Goal: Entertainment & Leisure: Consume media (video, audio)

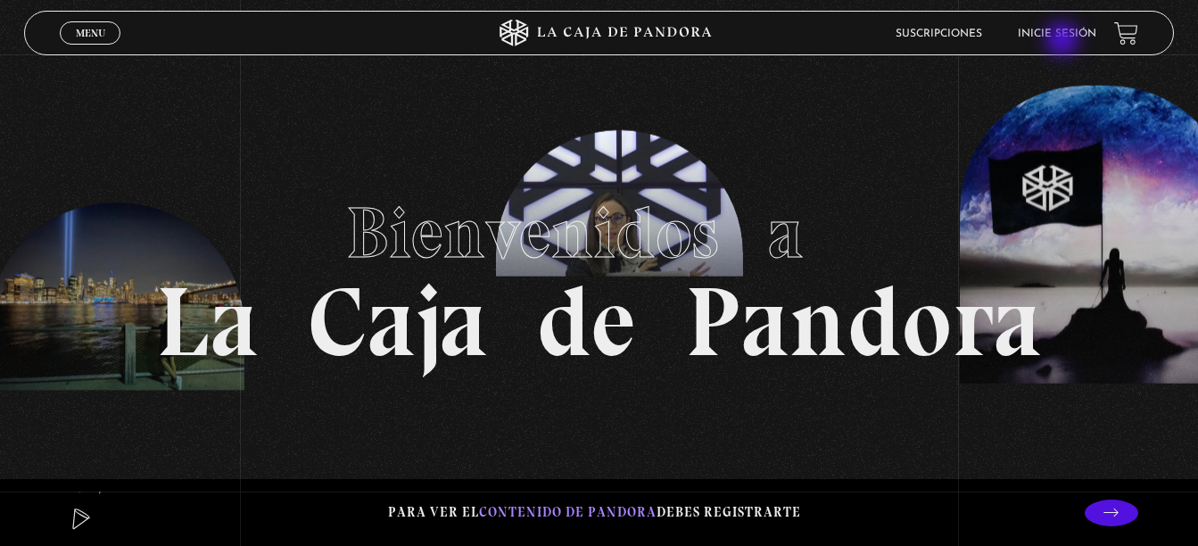
click at [1064, 41] on li "Inicie sesión" at bounding box center [1057, 34] width 78 height 28
click at [1087, 37] on link "Inicie sesión" at bounding box center [1057, 34] width 78 height 11
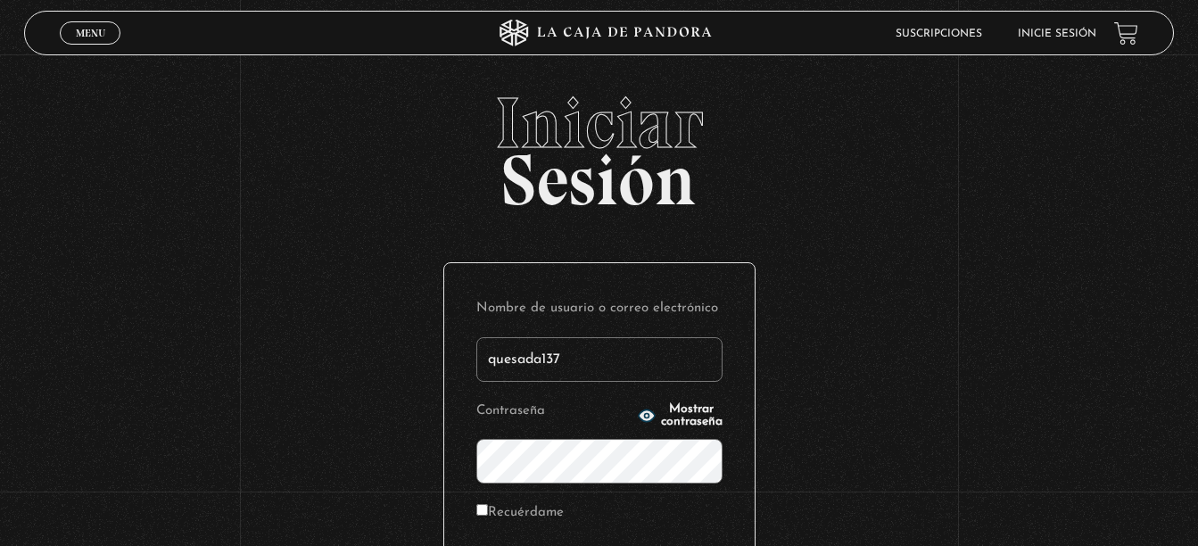
type input "quesada137"
click at [1087, 37] on link "Inicie sesión" at bounding box center [1057, 34] width 78 height 11
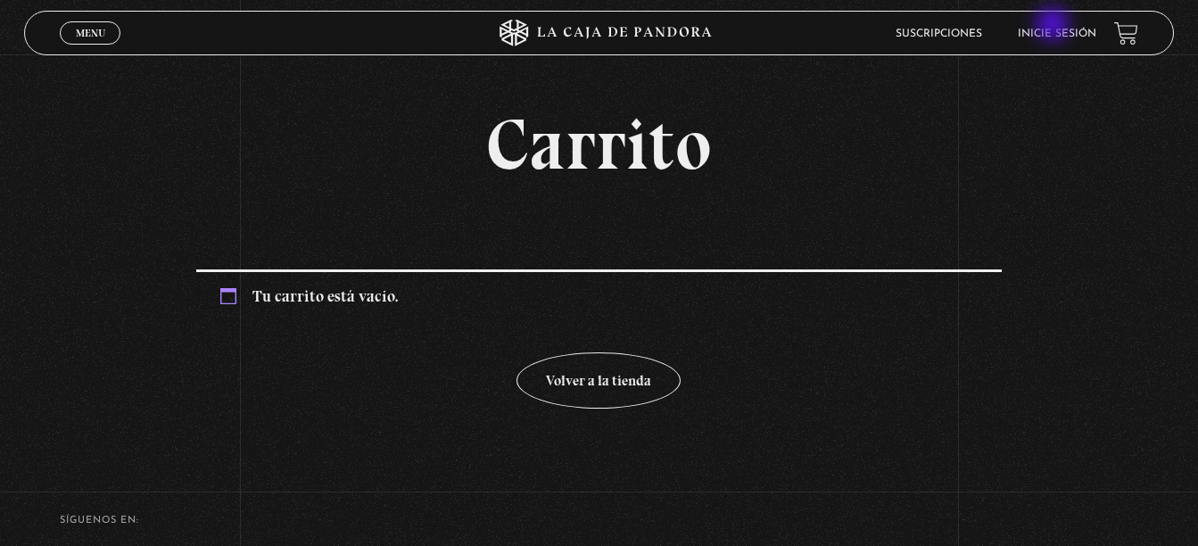
click at [1054, 26] on li "Inicie sesión" at bounding box center [1057, 34] width 78 height 28
click at [1063, 29] on link "Inicie sesión" at bounding box center [1057, 34] width 78 height 11
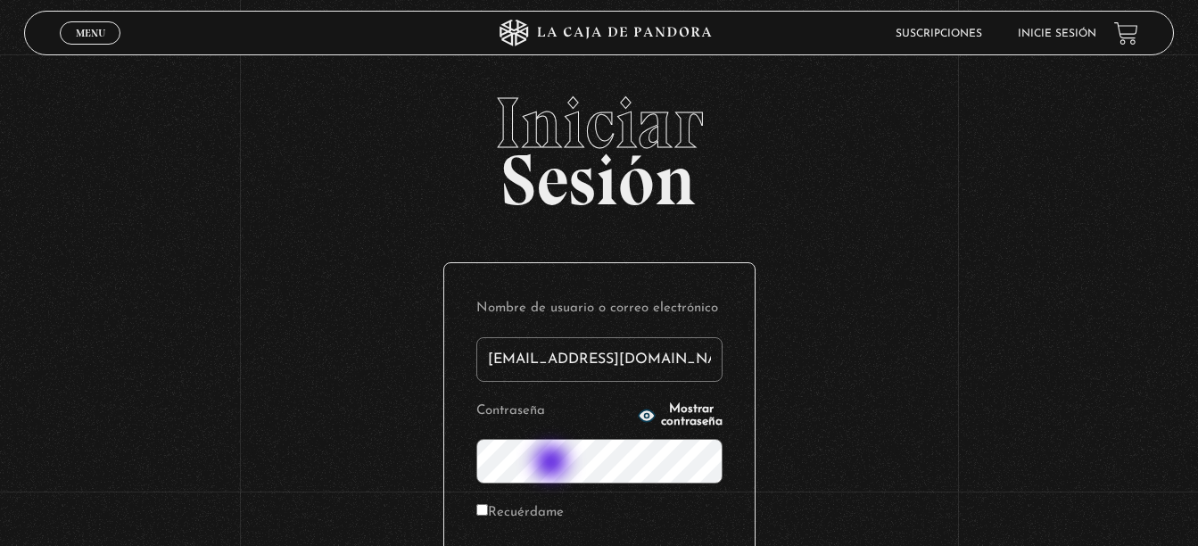
type input "quesada137@gmail.com"
click at [487, 510] on input "Recuérdame" at bounding box center [482, 510] width 12 height 12
checkbox input "true"
click at [676, 410] on span "Mostrar contraseña" at bounding box center [692, 415] width 62 height 25
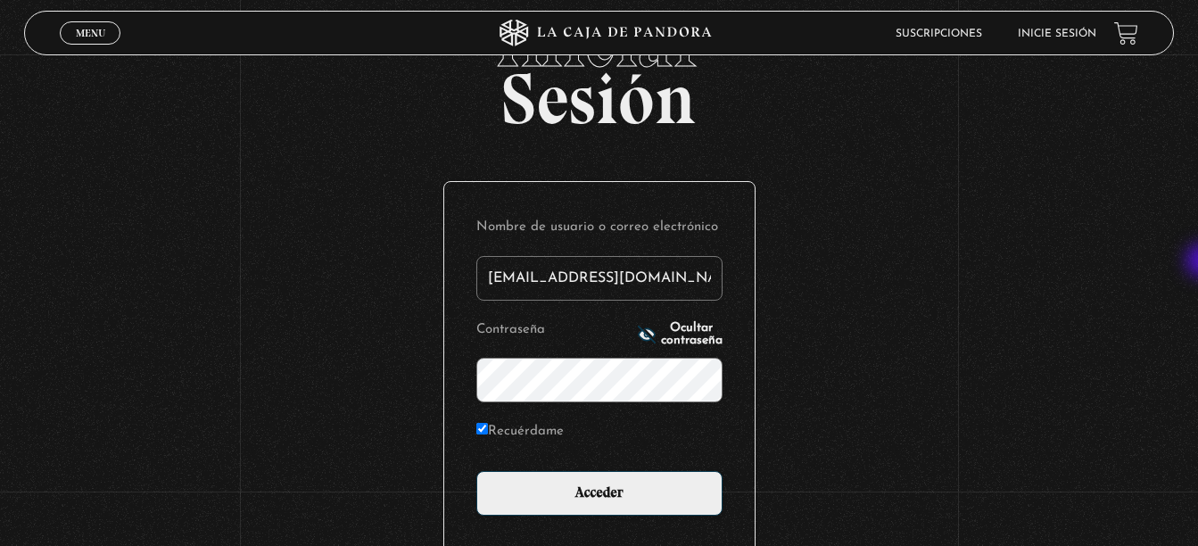
scroll to position [109, 0]
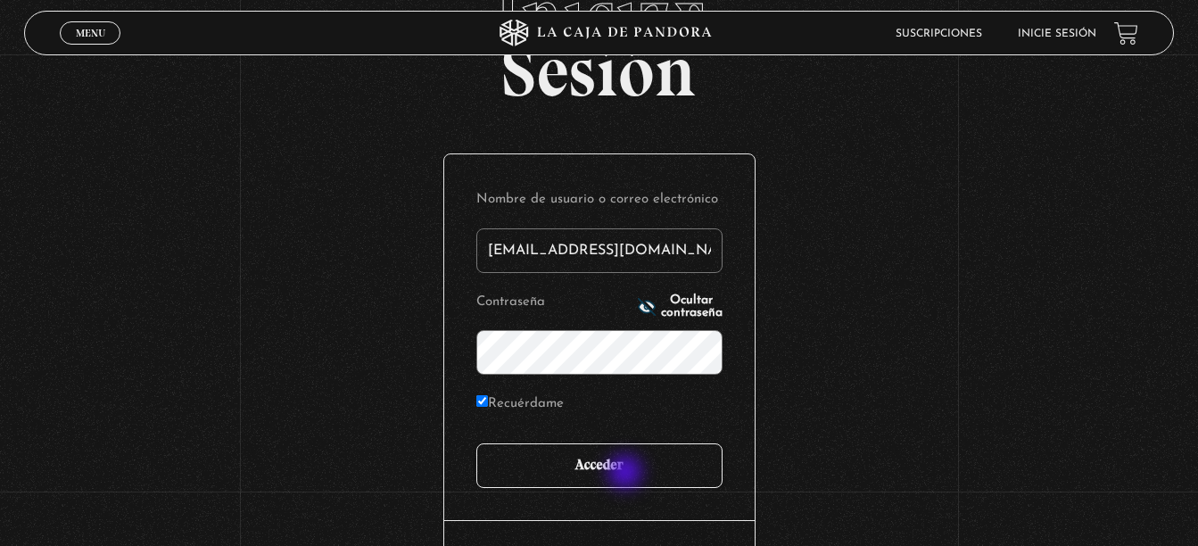
click at [627, 474] on input "Acceder" at bounding box center [599, 465] width 246 height 45
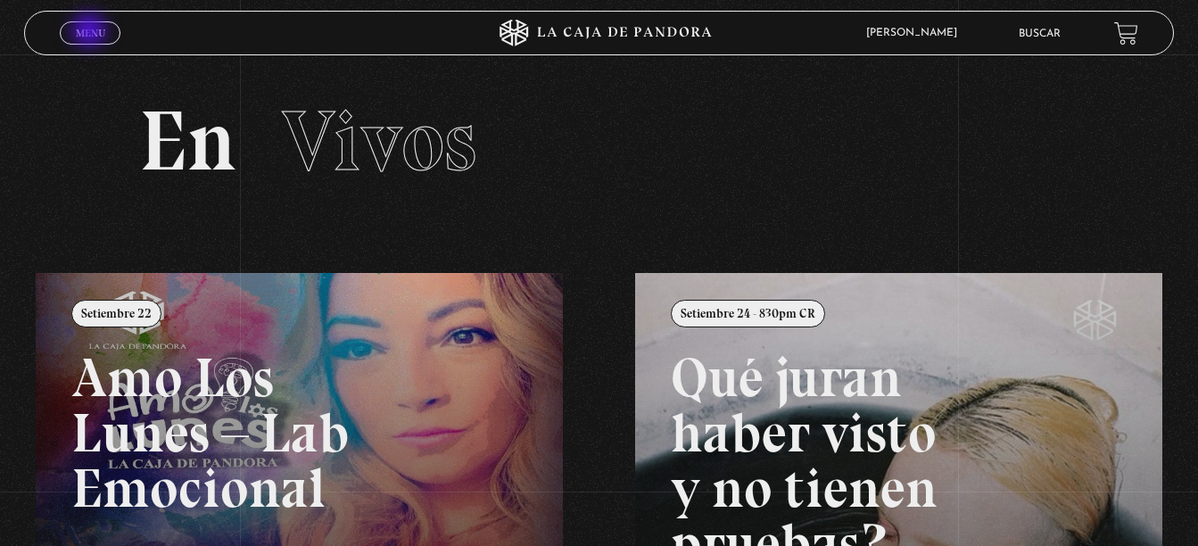
drag, startPoint x: 91, startPoint y: 32, endPoint x: 104, endPoint y: 40, distance: 15.6
click at [96, 28] on span "Menu" at bounding box center [90, 33] width 29 height 11
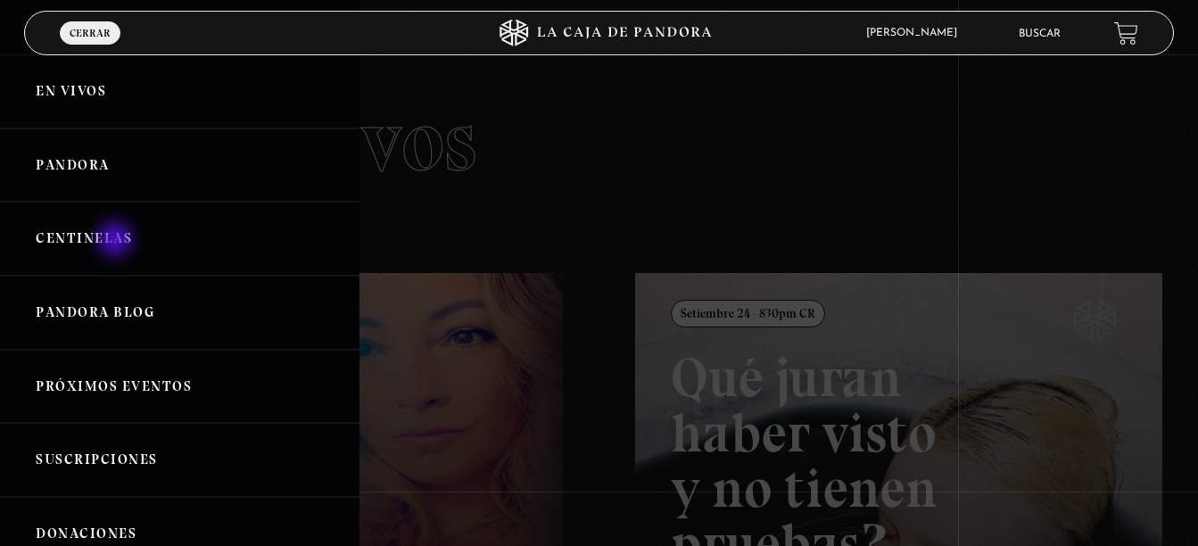
click at [117, 241] on link "Centinelas" at bounding box center [179, 239] width 359 height 74
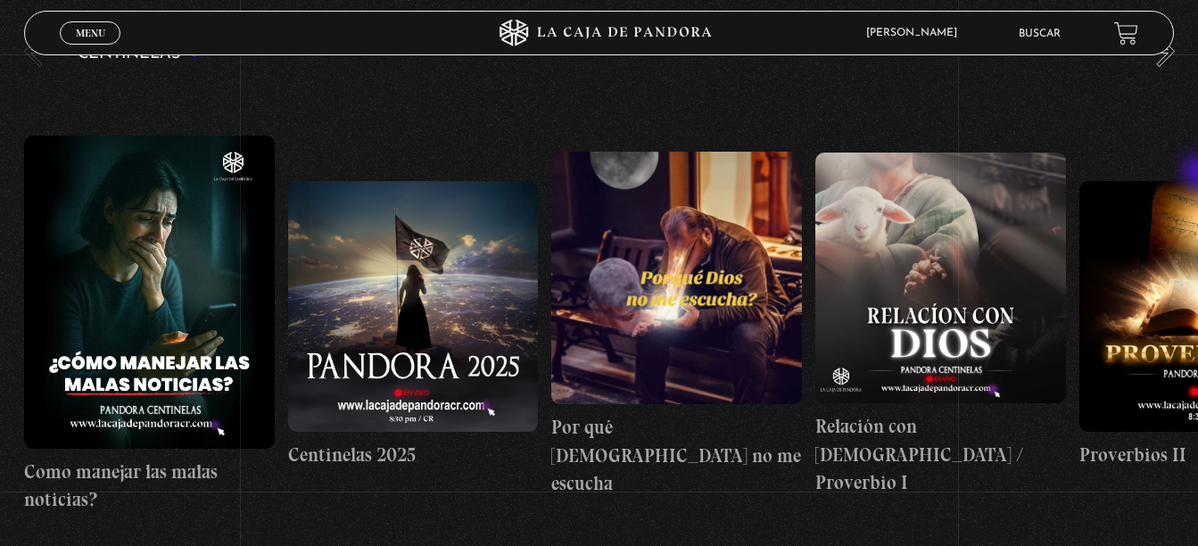
scroll to position [265, 0]
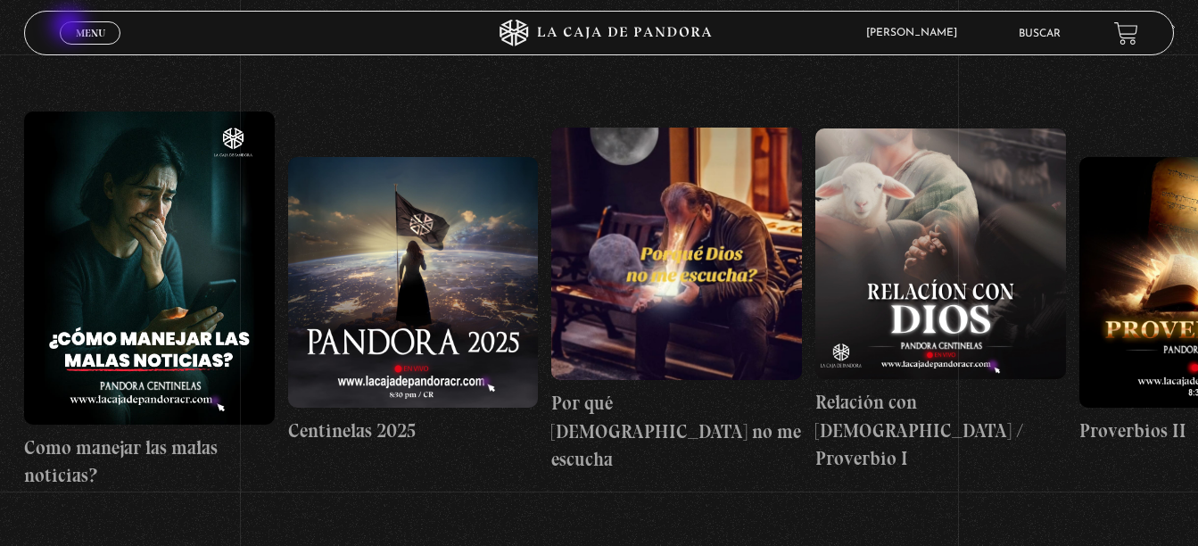
click at [70, 27] on link "Menu Cerrar" at bounding box center [90, 32] width 61 height 23
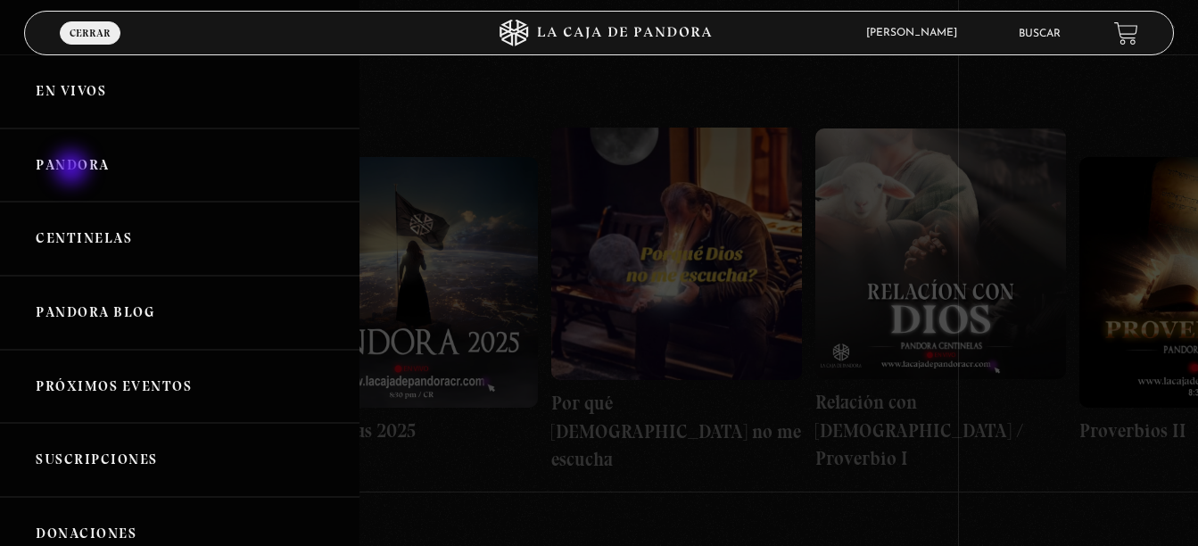
click at [73, 169] on link "Pandora" at bounding box center [179, 165] width 359 height 74
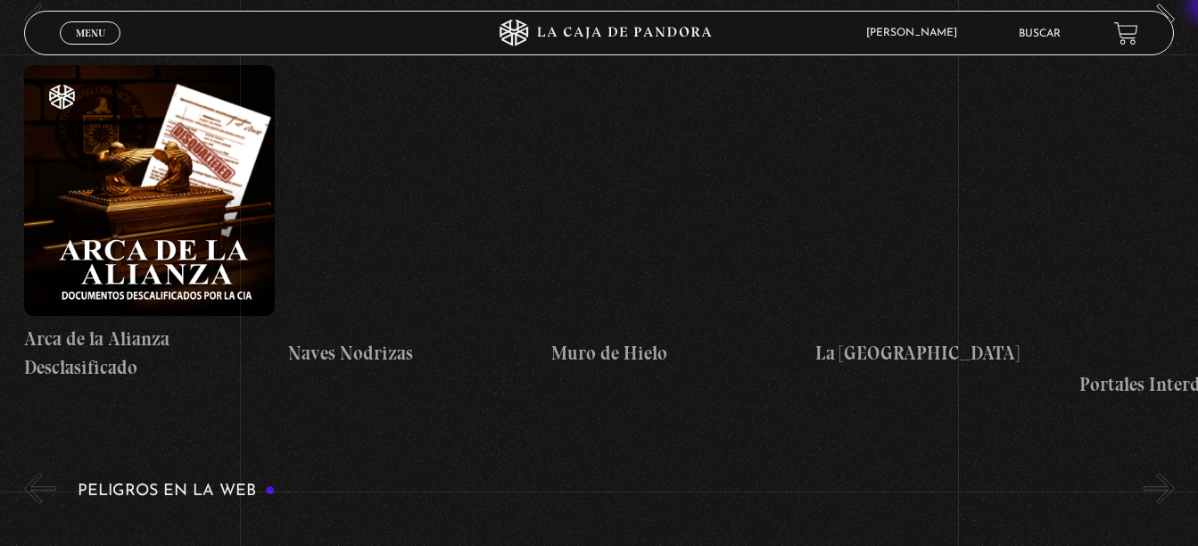
scroll to position [2675, 0]
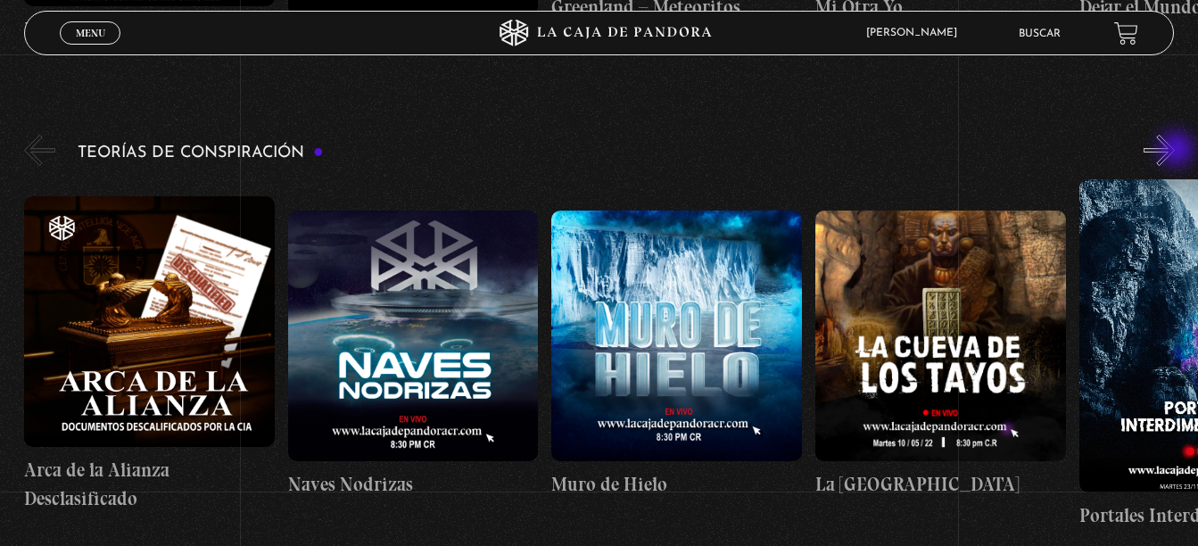
click at [1174, 151] on button "»" at bounding box center [1158, 150] width 31 height 31
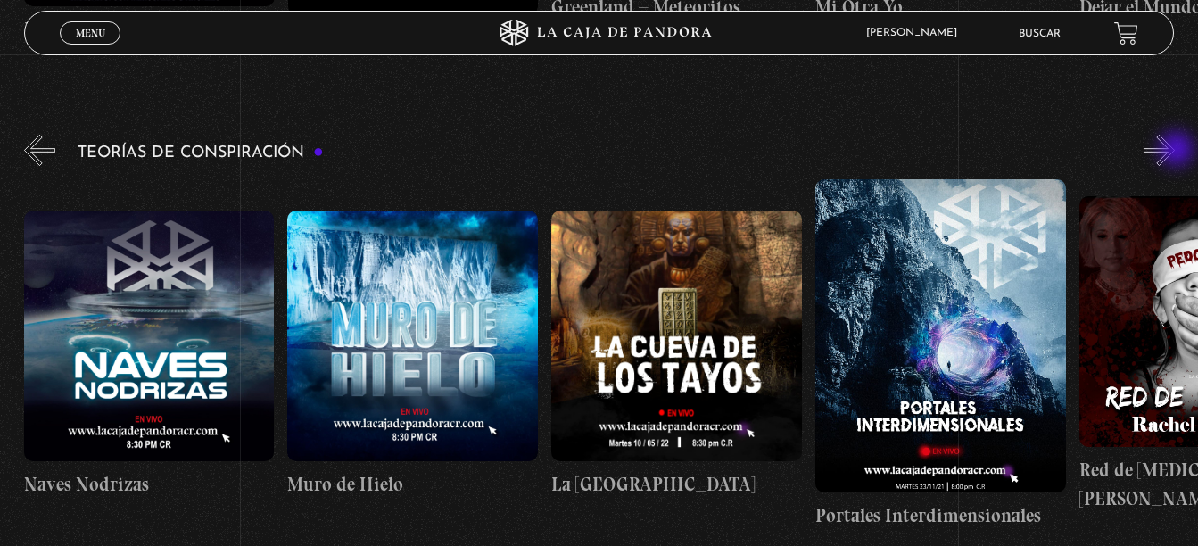
click at [1174, 151] on button "»" at bounding box center [1158, 150] width 31 height 31
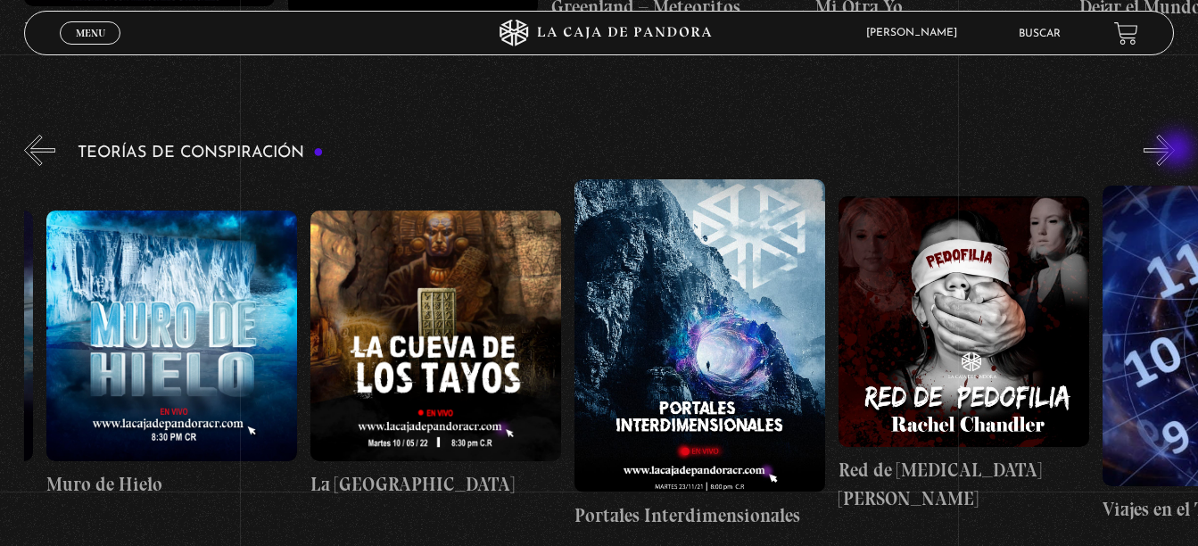
click at [1174, 151] on button "»" at bounding box center [1158, 150] width 31 height 31
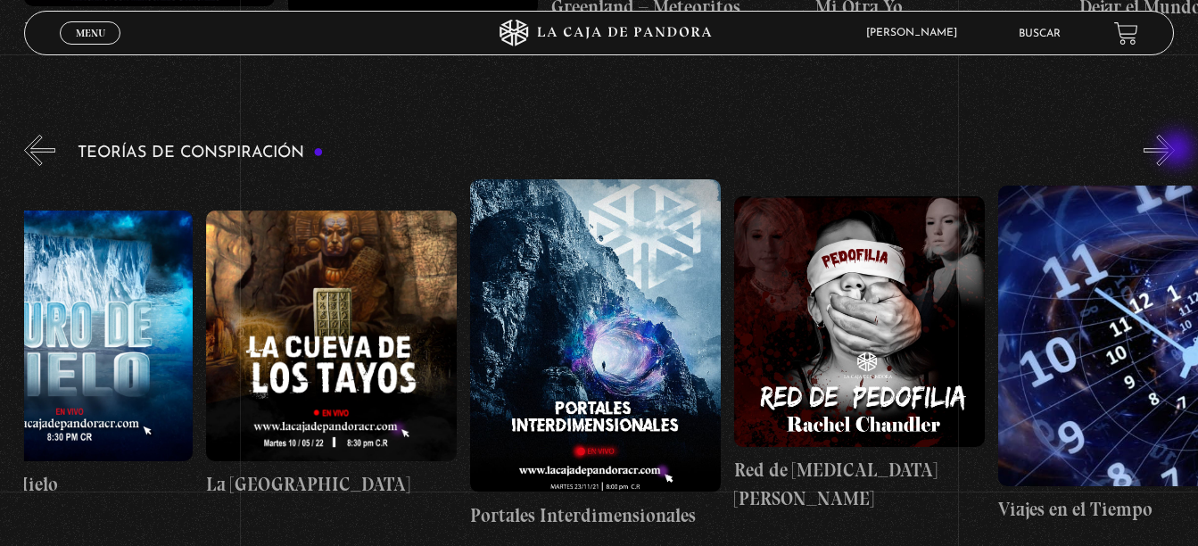
scroll to position [0, 659]
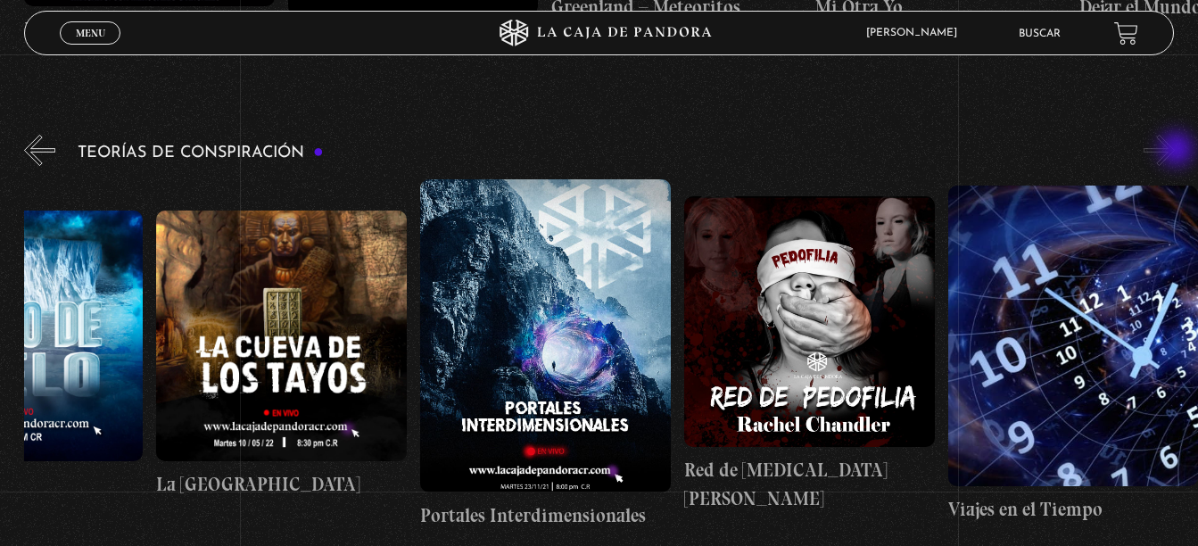
click at [1174, 151] on button "»" at bounding box center [1158, 150] width 31 height 31
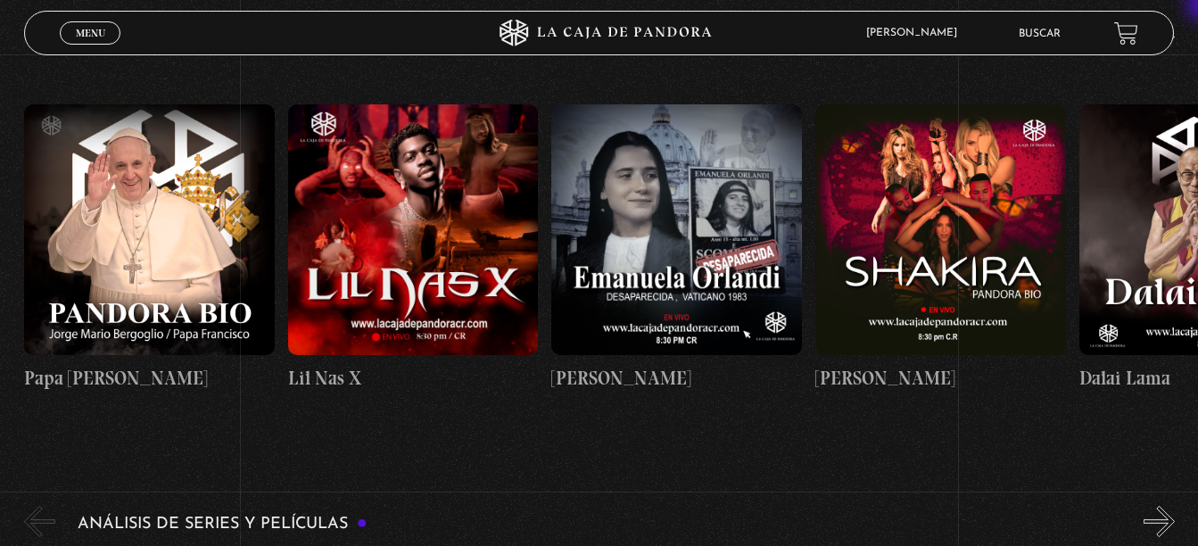
scroll to position [1784, 0]
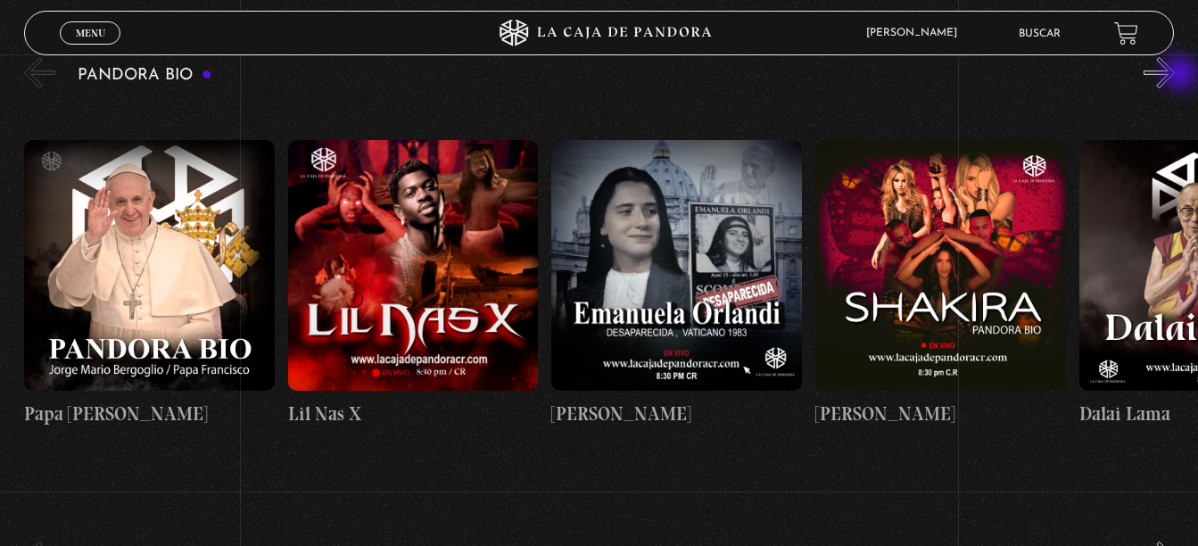
click at [1174, 75] on button "»" at bounding box center [1158, 72] width 31 height 31
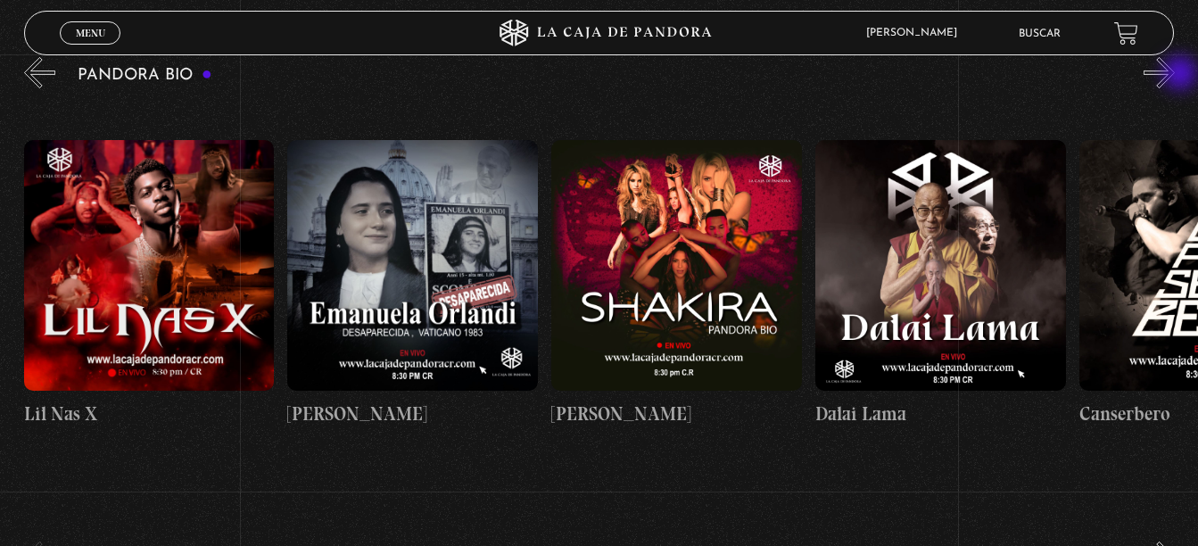
click at [1174, 75] on button "»" at bounding box center [1158, 72] width 31 height 31
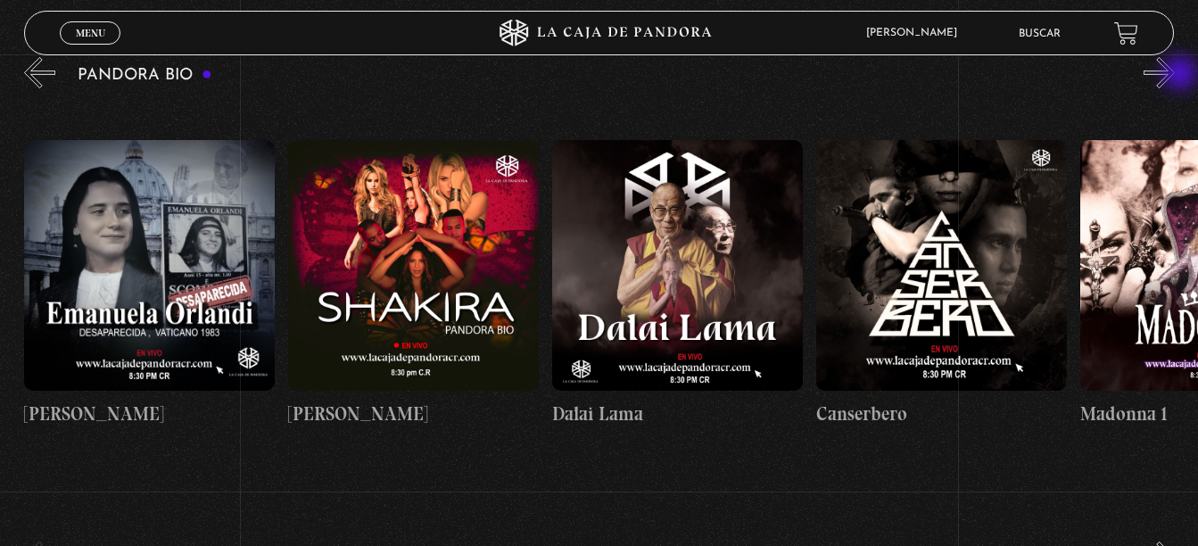
click at [1174, 75] on button "»" at bounding box center [1158, 72] width 31 height 31
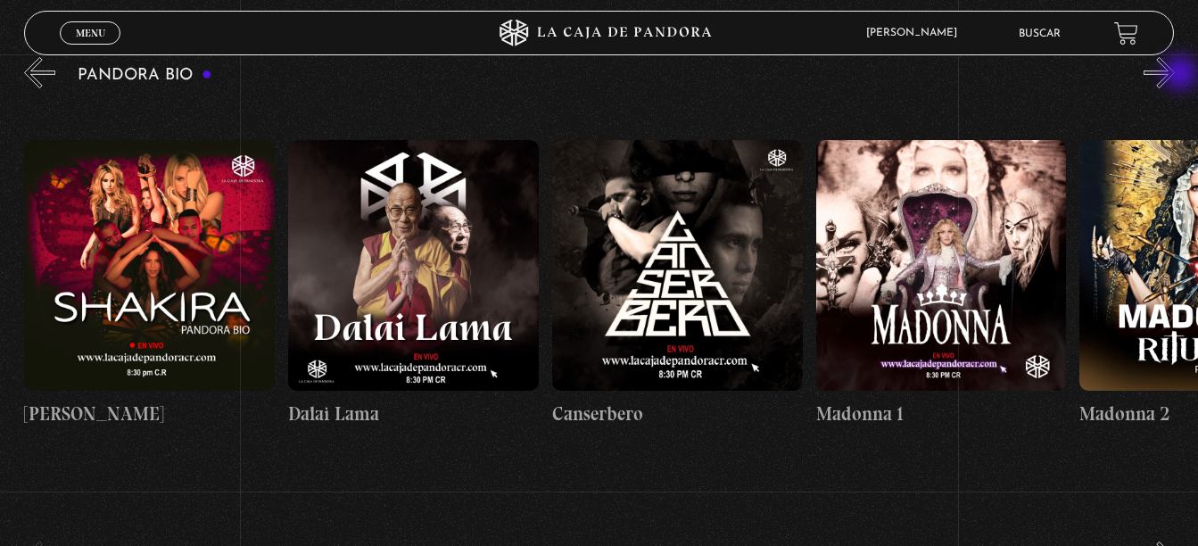
click at [1174, 75] on button "»" at bounding box center [1158, 72] width 31 height 31
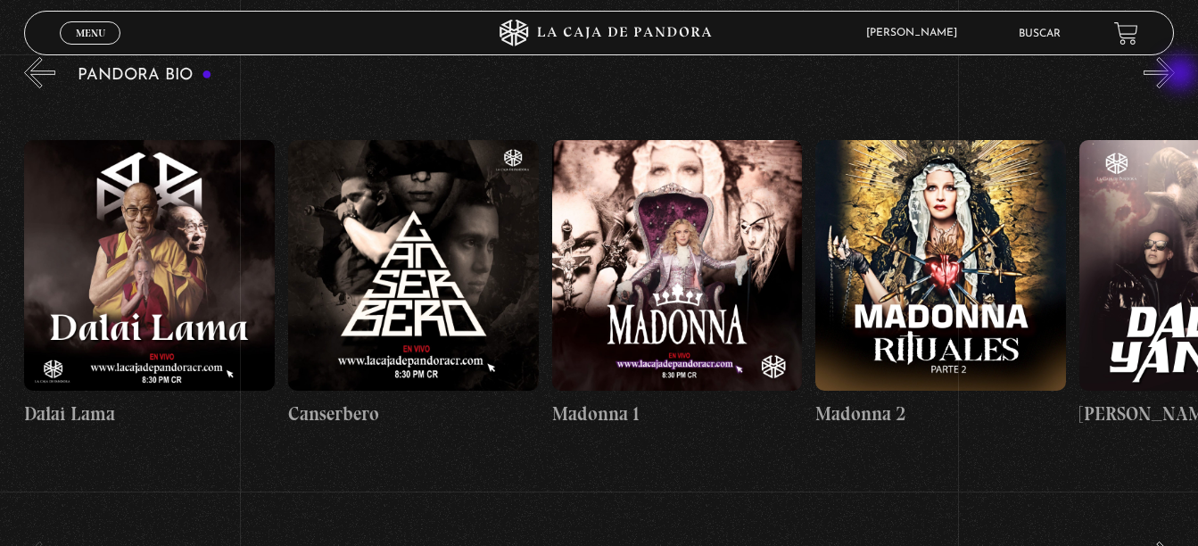
click at [1174, 75] on button "»" at bounding box center [1158, 72] width 31 height 31
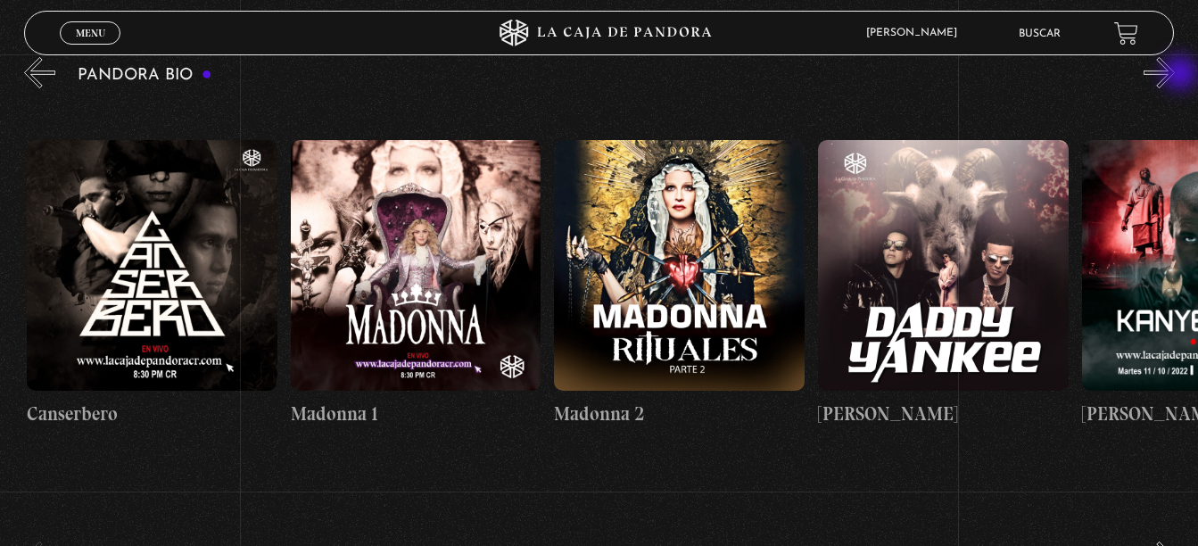
click at [1174, 75] on button "»" at bounding box center [1158, 72] width 31 height 31
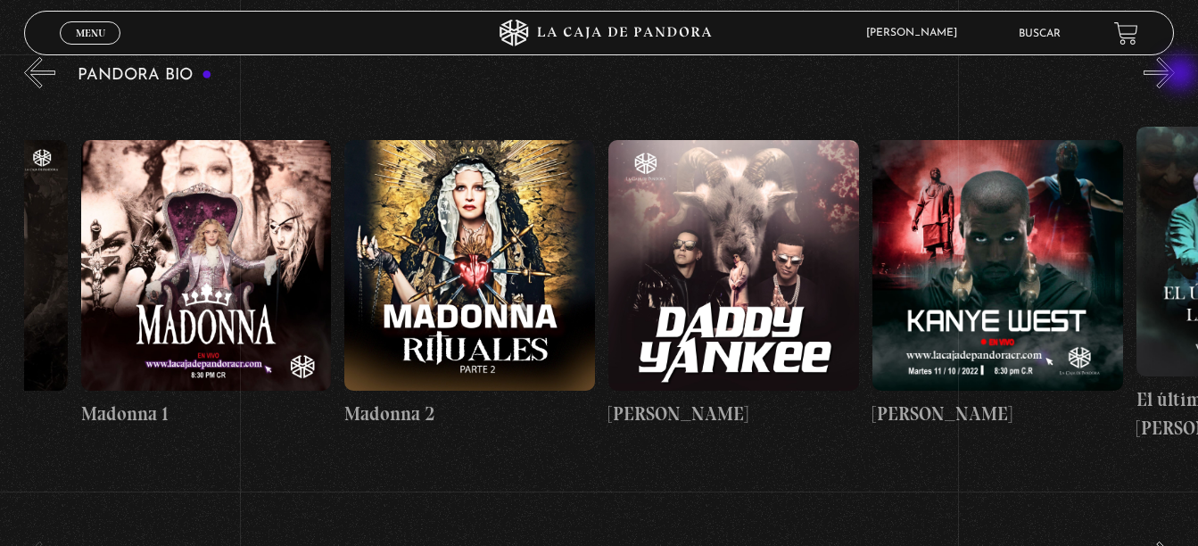
click at [1174, 75] on button "»" at bounding box center [1158, 72] width 31 height 31
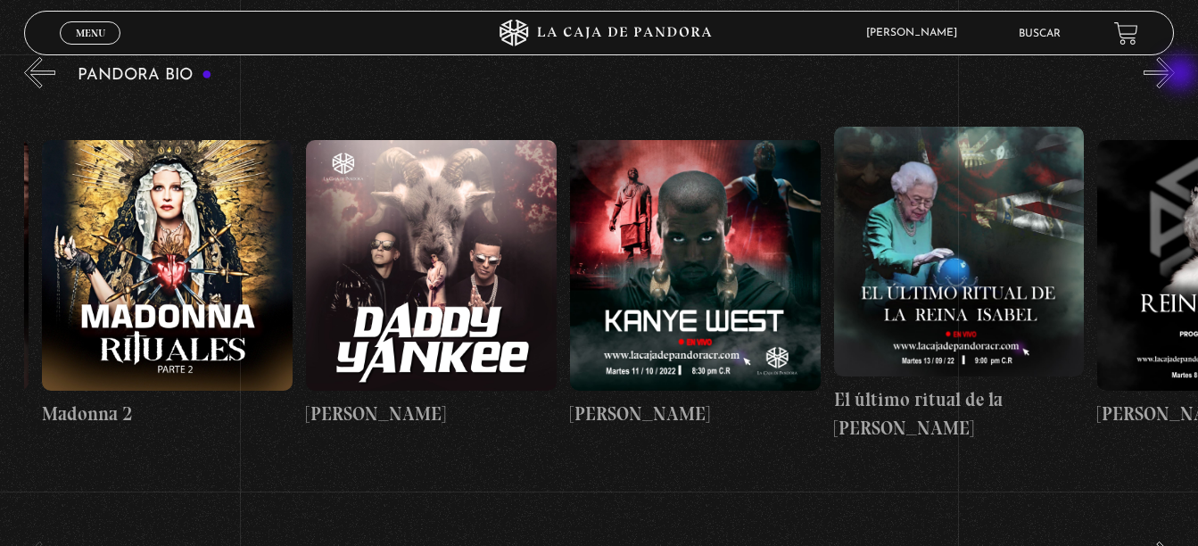
click at [1174, 75] on button "»" at bounding box center [1158, 72] width 31 height 31
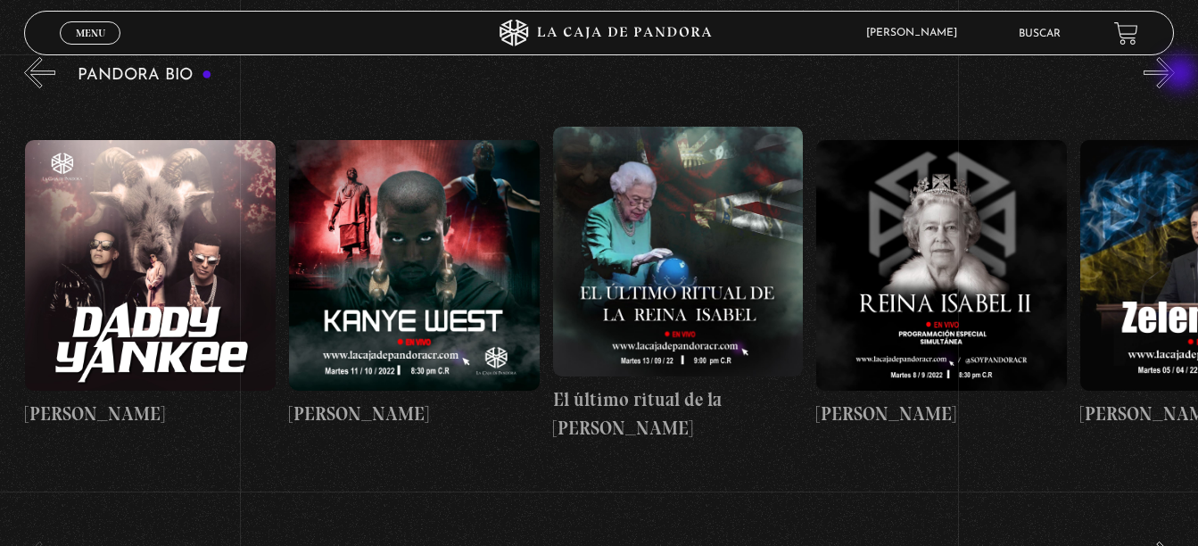
scroll to position [0, 2110]
click at [27, 67] on button "«" at bounding box center [39, 72] width 31 height 31
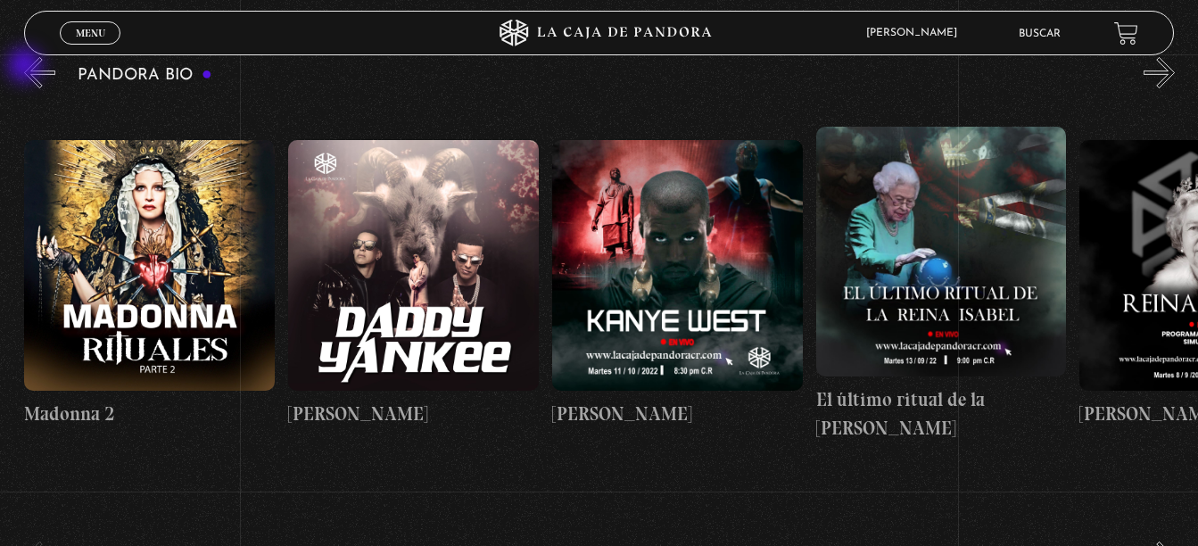
click at [27, 67] on button "«" at bounding box center [39, 72] width 31 height 31
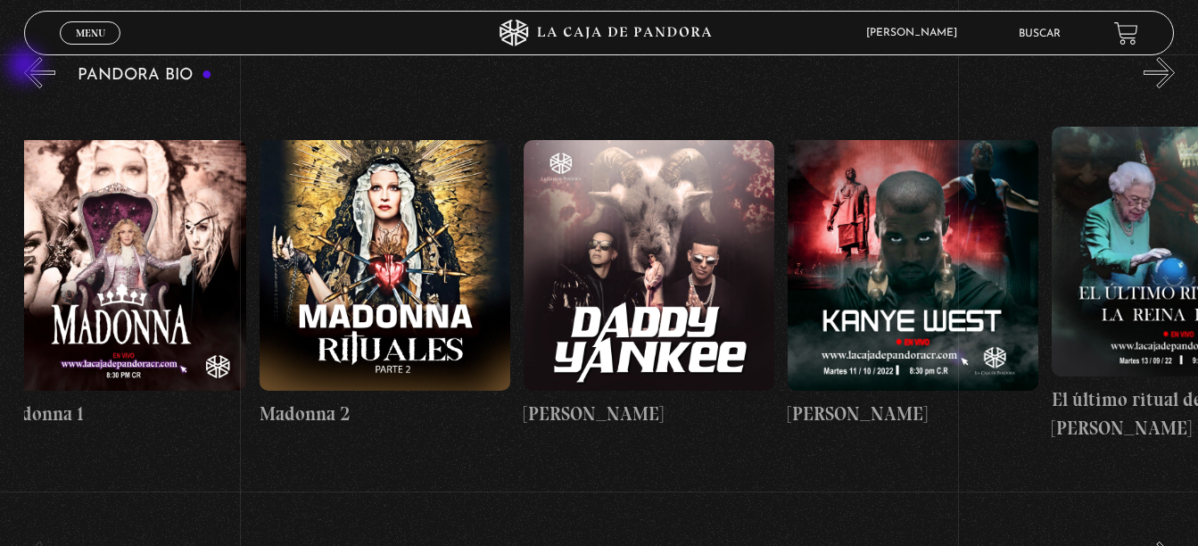
scroll to position [0, 1583]
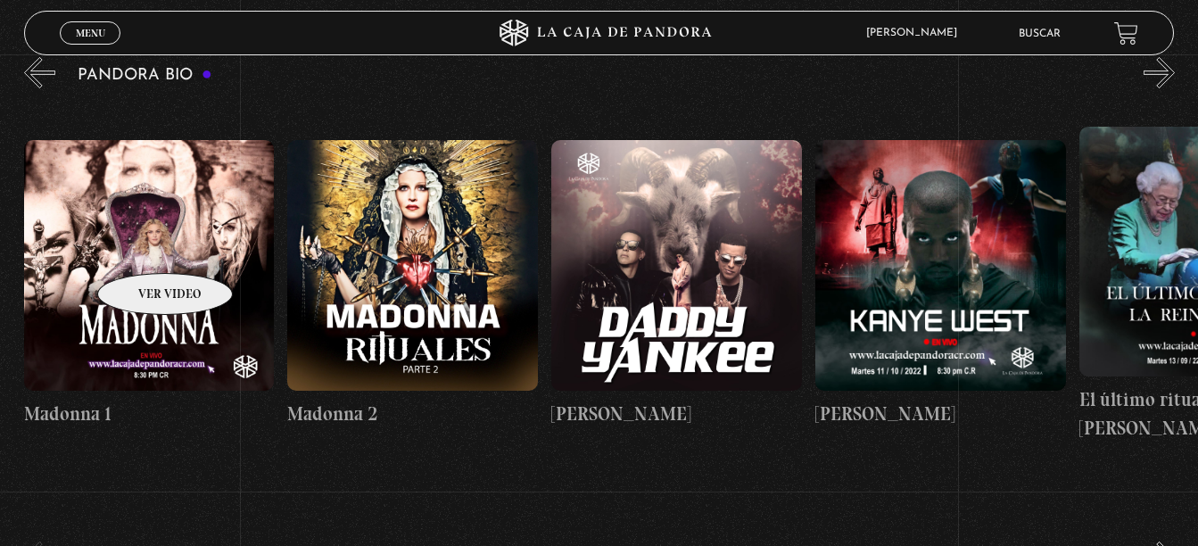
click at [142, 246] on figure at bounding box center [149, 265] width 251 height 251
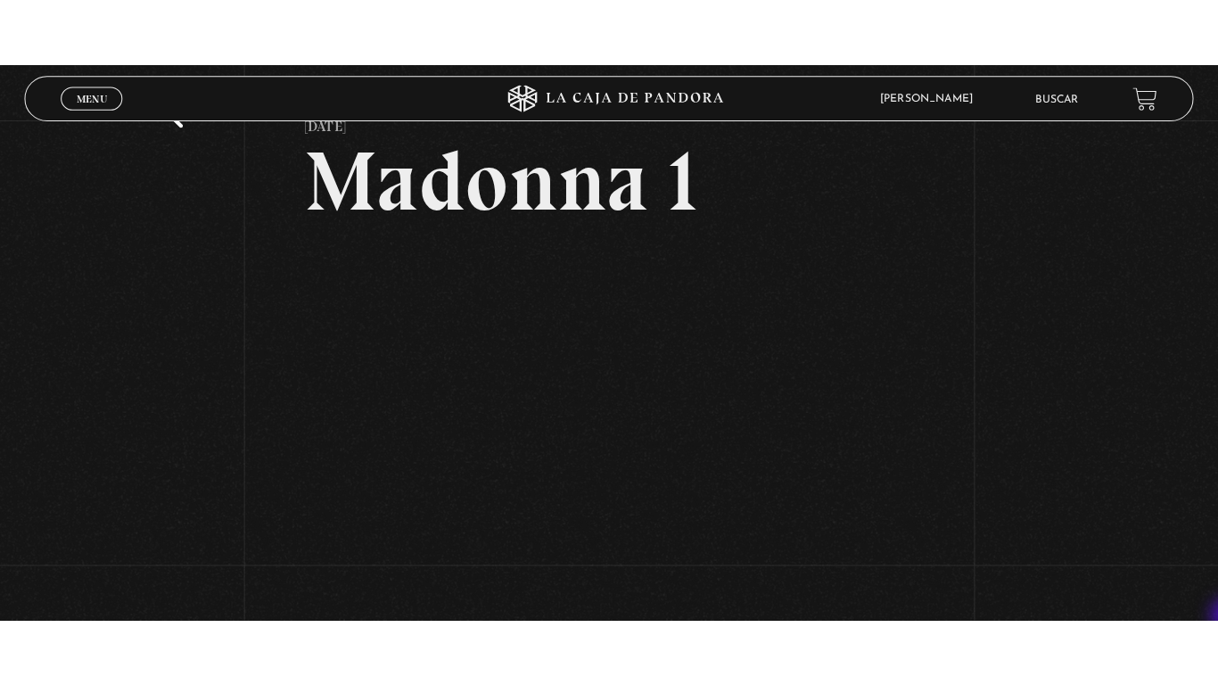
scroll to position [107, 0]
